Goal: Check status

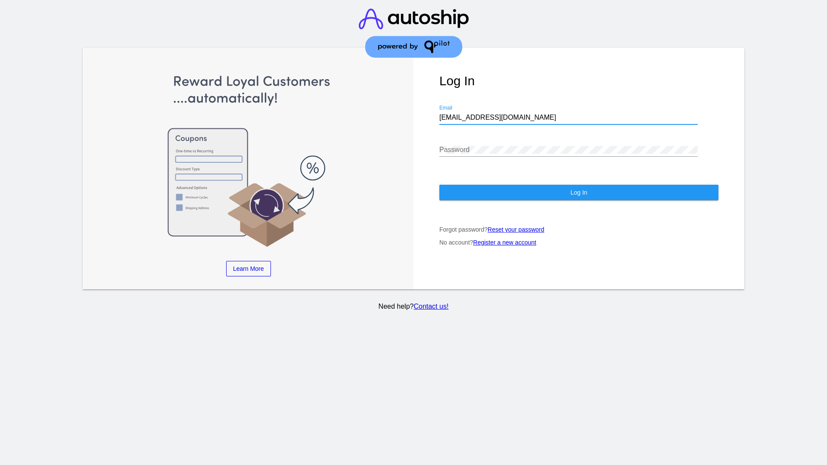
type input "[EMAIL_ADDRESS][DOMAIN_NAME]"
click at [578, 192] on span "Log In" at bounding box center [578, 192] width 17 height 7
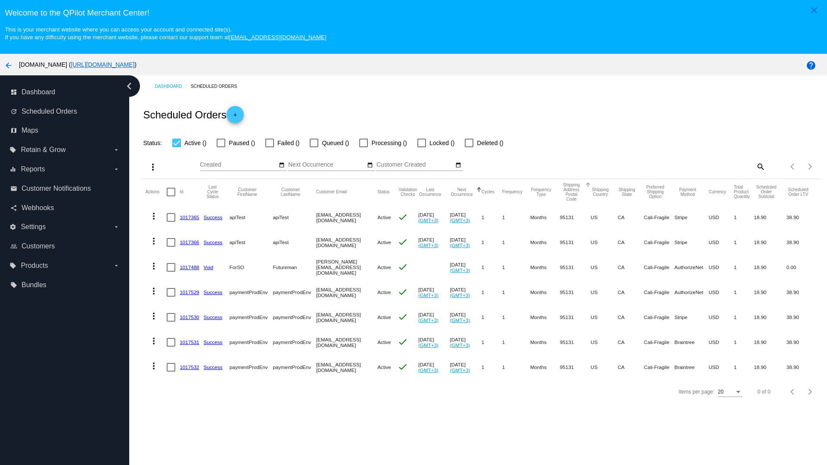
click at [282, 143] on span "Failed ()" at bounding box center [288, 143] width 22 height 10
click at [270, 147] on input "Failed ()" at bounding box center [269, 147] width 0 height 0
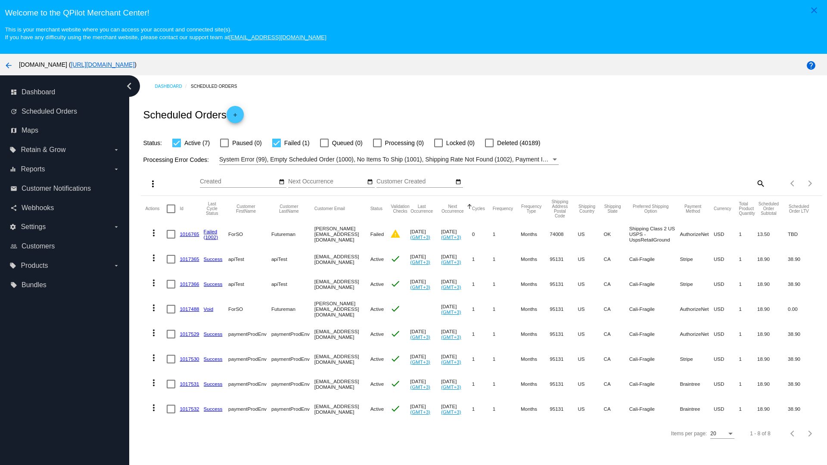
click at [291, 143] on span "Failed (1)" at bounding box center [296, 143] width 25 height 10
click at [276, 147] on input "Failed (1)" at bounding box center [276, 147] width 0 height 0
checkbox input "false"
